Goal: Navigation & Orientation: Find specific page/section

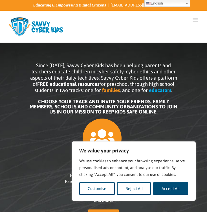
scroll to position [1, 0]
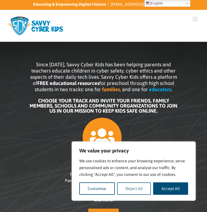
click at [133, 191] on button "Reject All" at bounding box center [134, 188] width 34 height 12
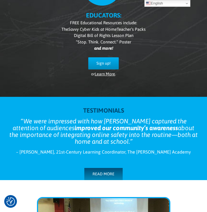
scroll to position [0, 0]
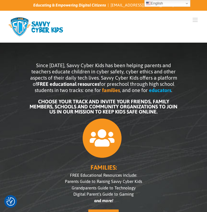
click at [194, 21] on link "Toggle mobile menu" at bounding box center [196, 20] width 6 height 6
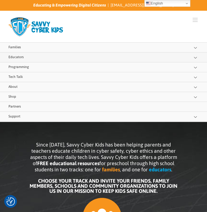
click at [117, 56] on link "Educators" at bounding box center [103, 58] width 207 height 10
click at [36, 47] on link "Families" at bounding box center [103, 48] width 207 height 10
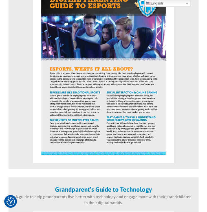
scroll to position [2496, 0]
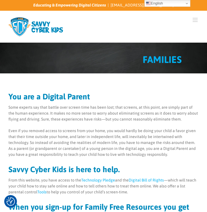
click at [197, 20] on link "Toggle mobile menu" at bounding box center [196, 20] width 6 height 6
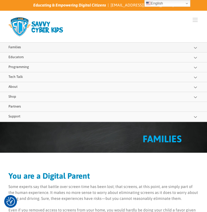
click at [48, 47] on link "Families" at bounding box center [103, 48] width 207 height 10
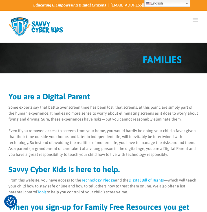
click at [194, 18] on link "Toggle mobile menu" at bounding box center [196, 20] width 6 height 6
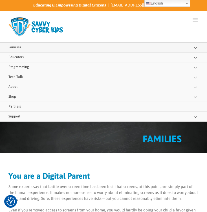
click at [196, 47] on button "Open submenu of Families" at bounding box center [199, 48] width 15 height 10
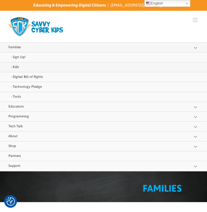
click at [108, 64] on link "Kids" at bounding box center [103, 67] width 207 height 10
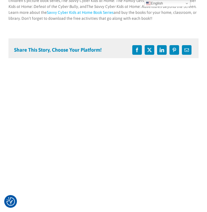
scroll to position [127, 0]
